Goal: Task Accomplishment & Management: Manage account settings

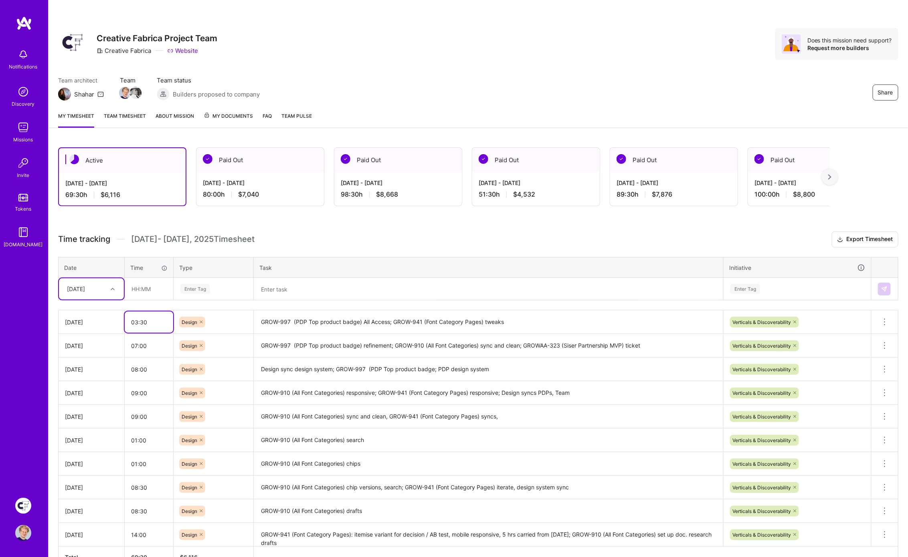
click at [158, 320] on input "03:30" at bounding box center [149, 322] width 48 height 21
type input "05:00"
click at [393, 236] on h3 "Time tracking [DATE] - [DATE] Timesheet Export Timesheet" at bounding box center [478, 240] width 840 height 16
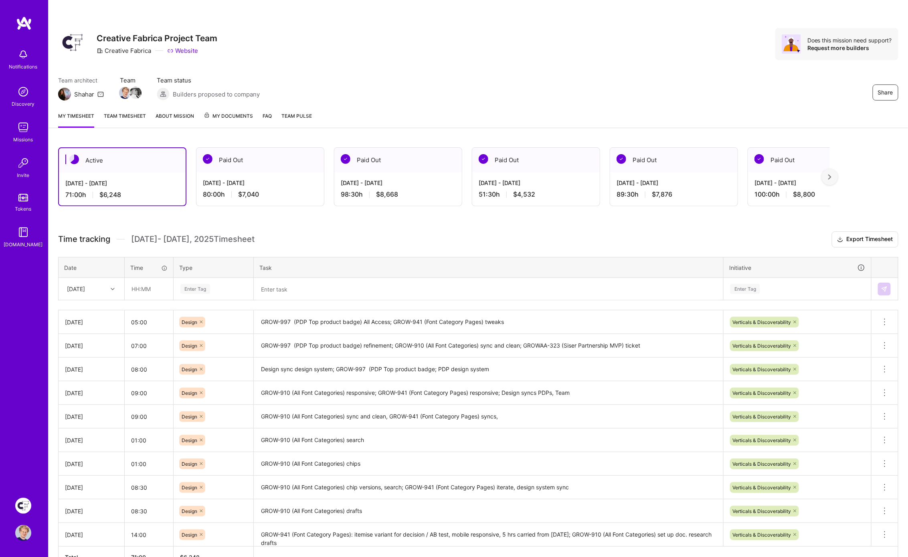
click at [22, 24] on img at bounding box center [24, 23] width 16 height 14
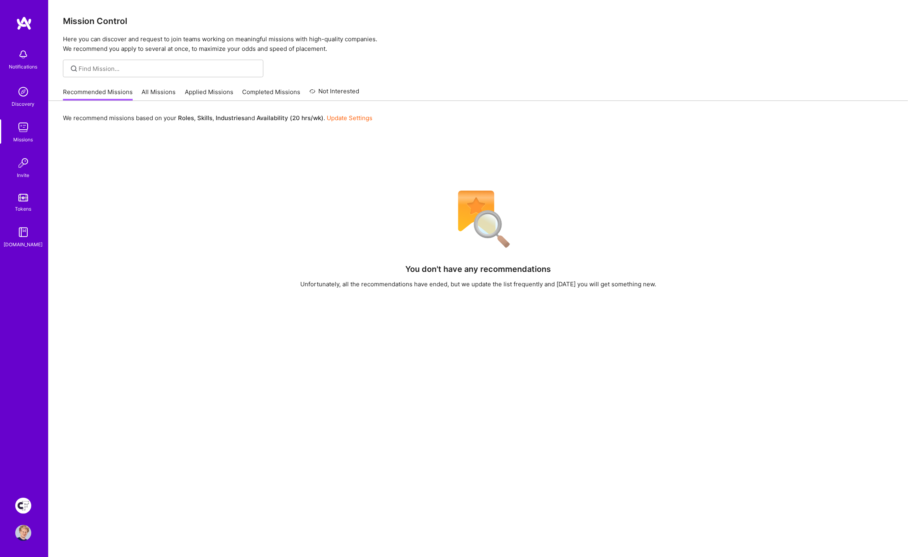
click at [25, 501] on img at bounding box center [23, 506] width 16 height 16
